Goal: Information Seeking & Learning: Learn about a topic

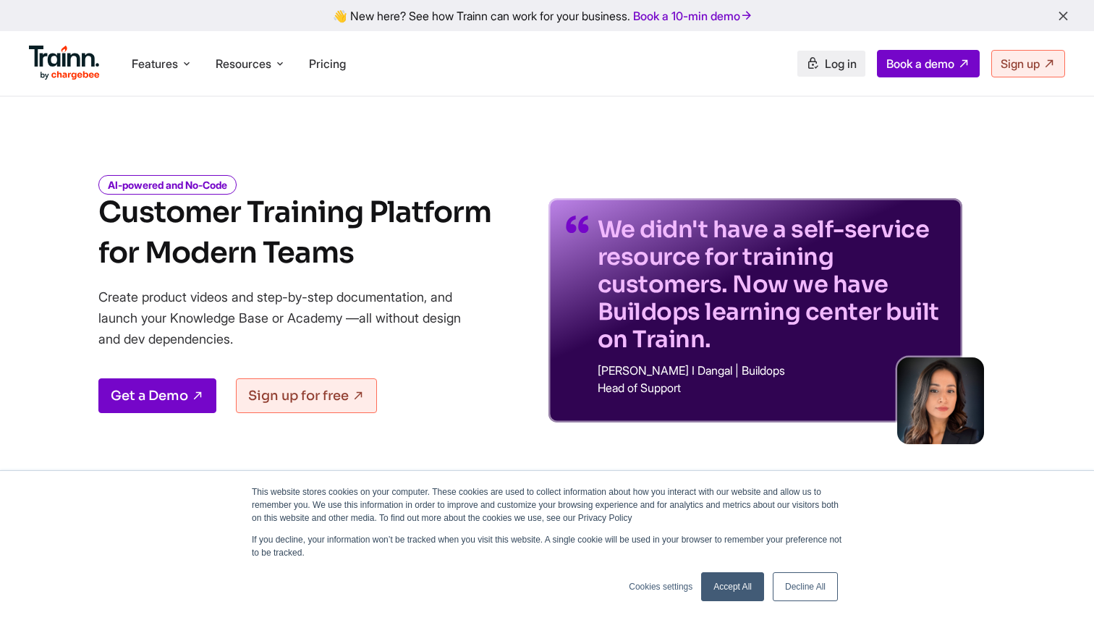
click at [833, 68] on span "Log in" at bounding box center [841, 63] width 32 height 14
click at [175, 71] on span "Features" at bounding box center [155, 64] width 46 height 16
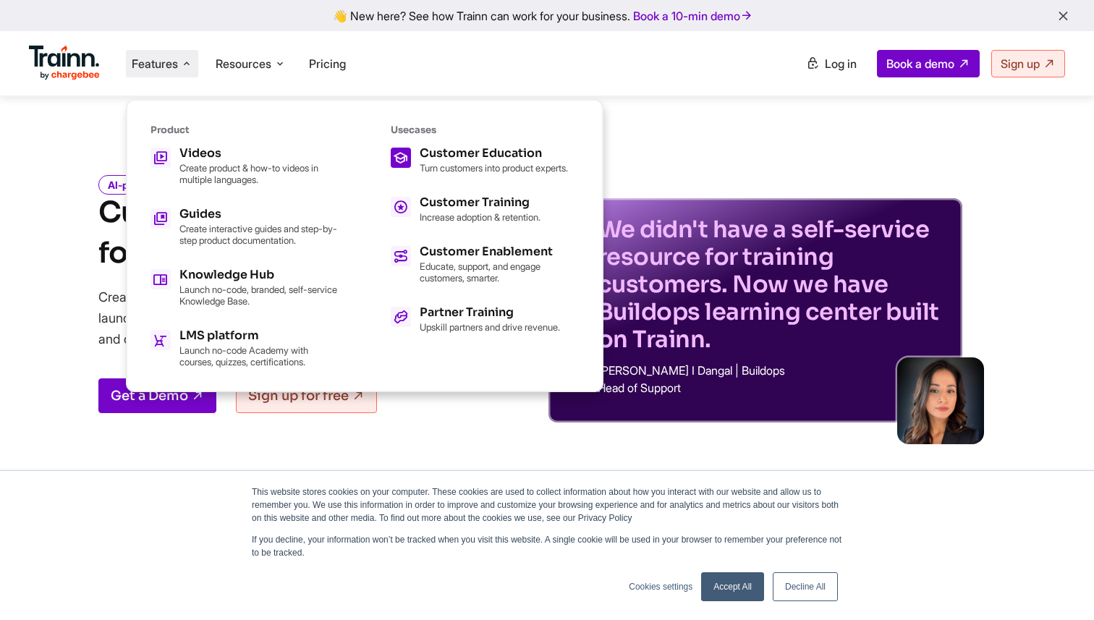
click at [471, 156] on div "Customer Education" at bounding box center [494, 154] width 148 height 12
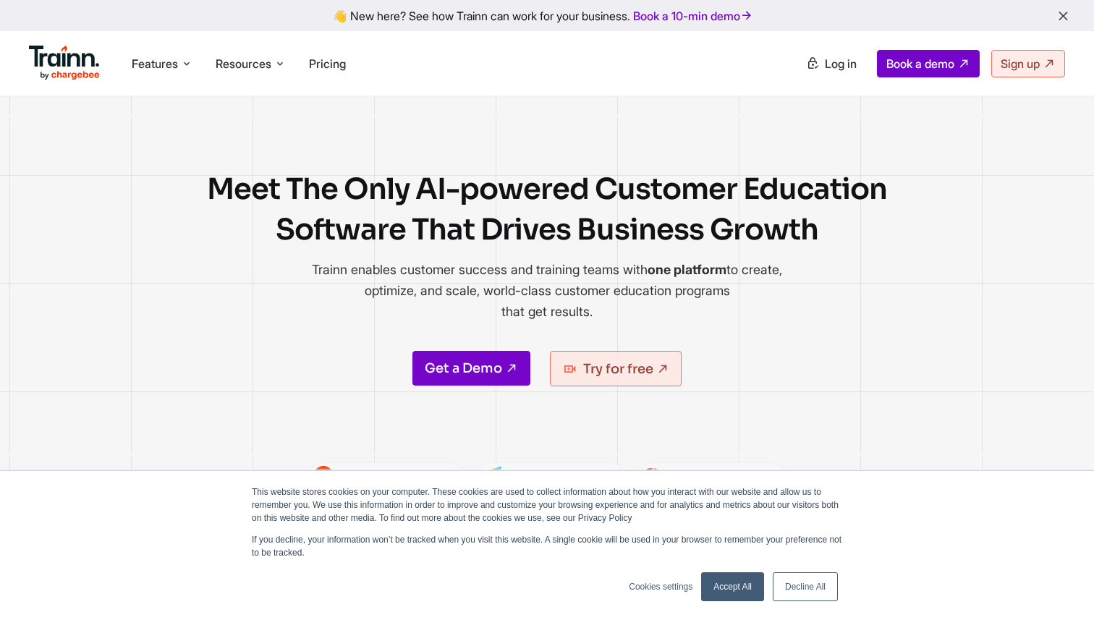
click at [729, 589] on link "Accept All" at bounding box center [732, 586] width 63 height 29
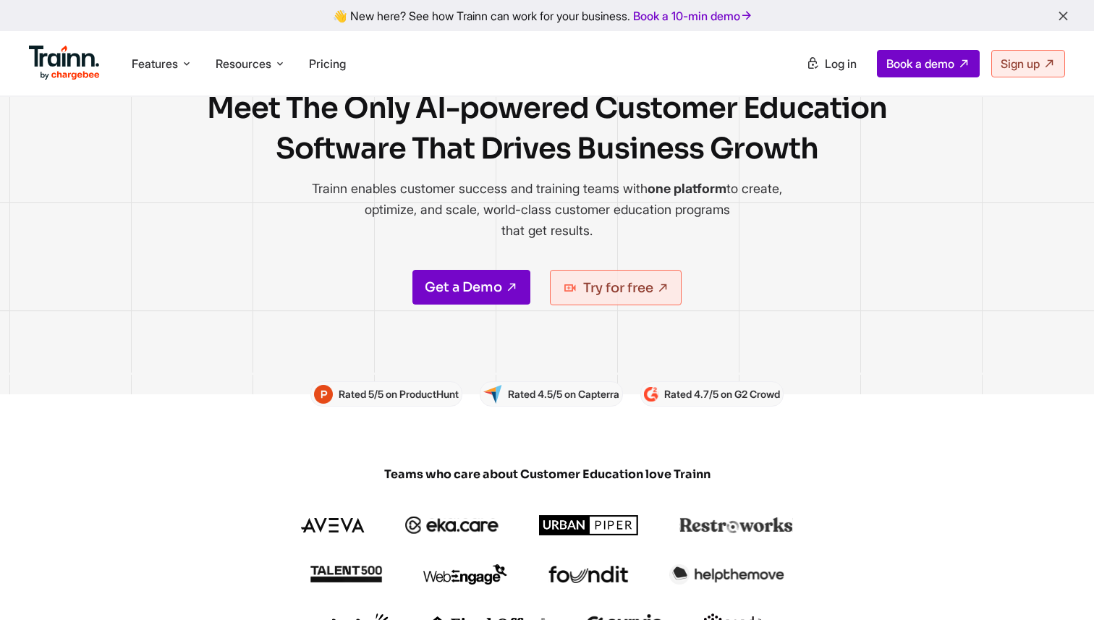
scroll to position [119, 0]
